Goal: Information Seeking & Learning: Learn about a topic

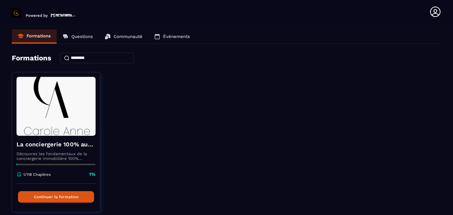
click at [91, 56] on input at bounding box center [97, 58] width 74 height 11
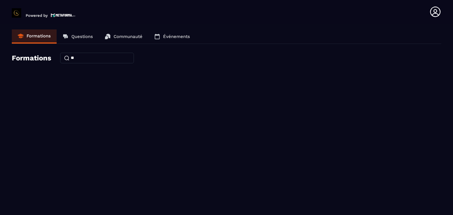
type input "*"
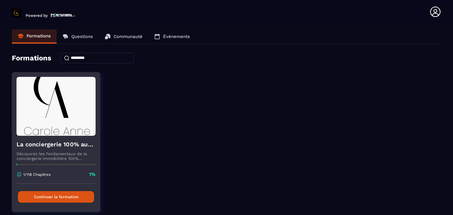
scroll to position [21, 0]
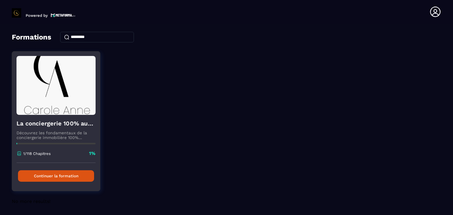
click at [66, 174] on button "Continuer la formation" at bounding box center [56, 177] width 76 height 12
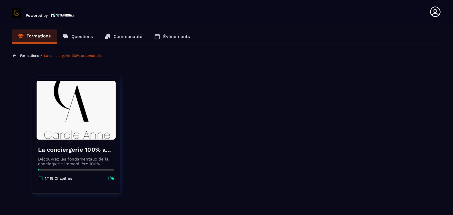
scroll to position [0, 0]
click at [56, 179] on p "1/118 Chapitres" at bounding box center [58, 178] width 27 height 4
click at [38, 177] on icon at bounding box center [40, 178] width 5 height 5
click at [57, 169] on div at bounding box center [76, 169] width 76 height 1
click at [22, 58] on div "Formations / La conciergerie 100% automatisée" at bounding box center [58, 56] width 92 height 6
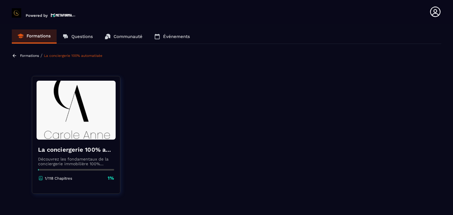
click at [30, 57] on p "Formations" at bounding box center [29, 56] width 19 height 4
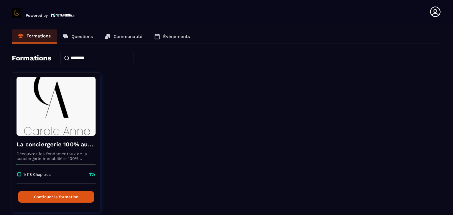
click at [103, 58] on input at bounding box center [97, 58] width 74 height 11
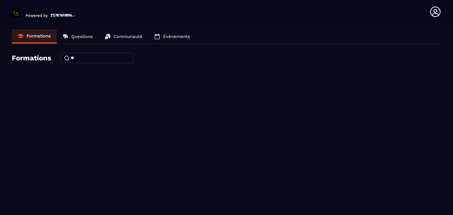
type input "*"
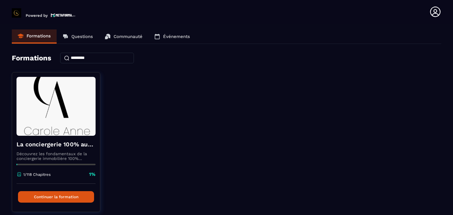
drag, startPoint x: 179, startPoint y: 147, endPoint x: 356, endPoint y: 57, distance: 198.5
click at [356, 57] on div "Formations" at bounding box center [227, 58] width 430 height 11
